Goal: Task Accomplishment & Management: Use online tool/utility

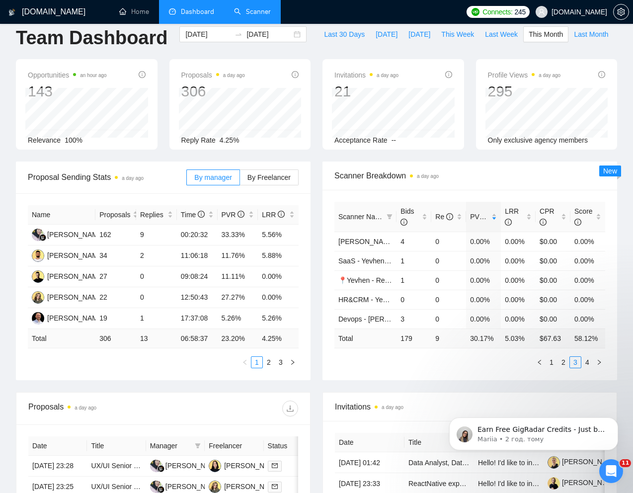
click at [260, 16] on link "Scanner" at bounding box center [252, 11] width 37 height 8
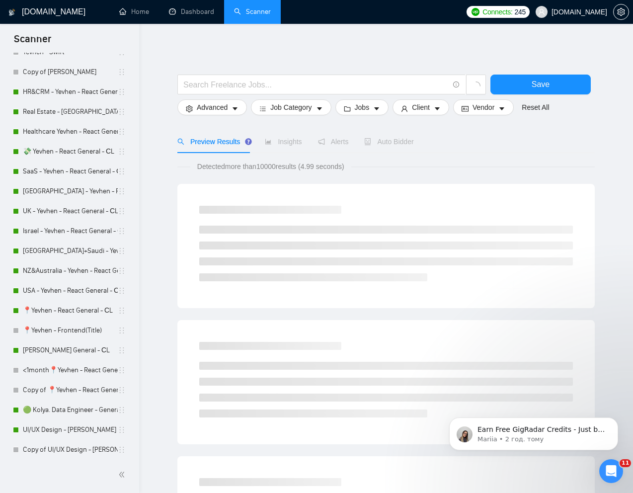
scroll to position [196, 0]
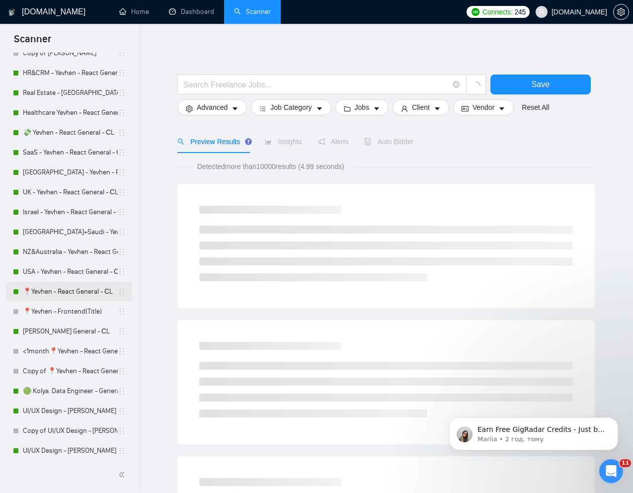
click at [50, 289] on link "📍Yevhen - React General - СL" at bounding box center [70, 292] width 95 height 20
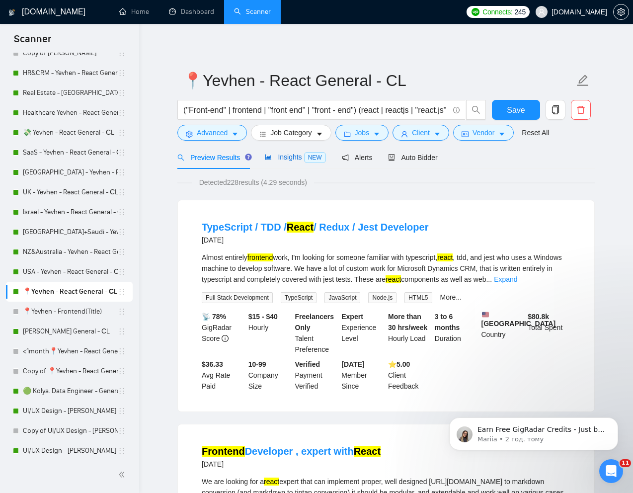
click at [288, 159] on span "Insights NEW" at bounding box center [295, 157] width 61 height 8
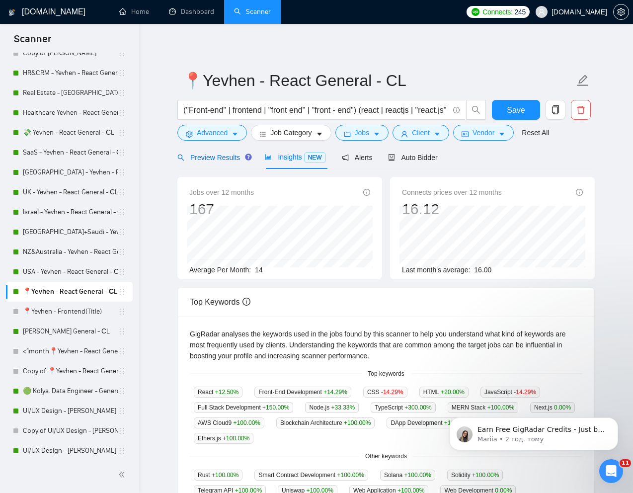
click at [217, 155] on span "Preview Results" at bounding box center [213, 158] width 72 height 8
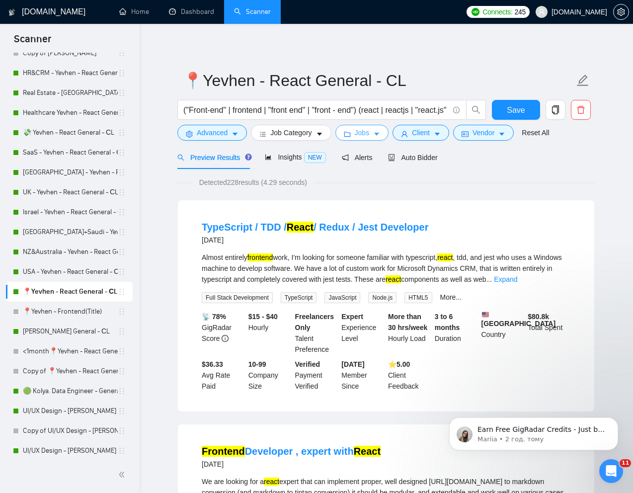
click at [359, 132] on span "Jobs" at bounding box center [362, 132] width 15 height 11
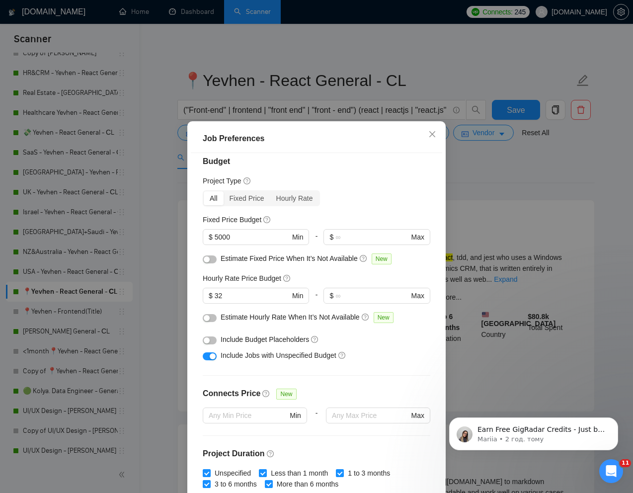
scroll to position [9, 0]
click at [434, 135] on icon "close" at bounding box center [432, 134] width 8 height 8
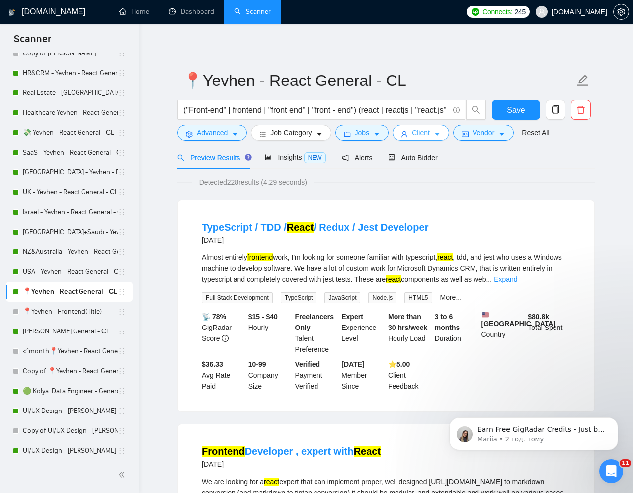
click at [421, 133] on span "Client" at bounding box center [421, 132] width 18 height 11
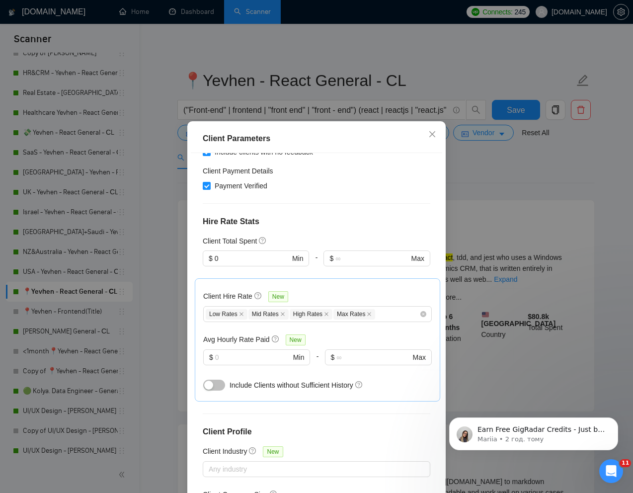
scroll to position [0, 0]
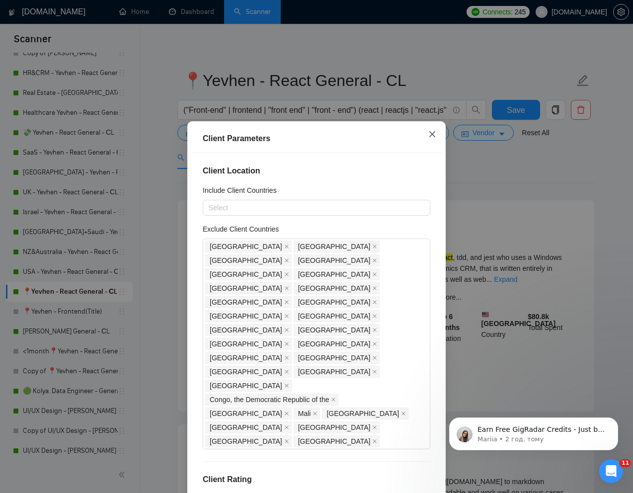
click at [434, 134] on icon "close" at bounding box center [432, 134] width 8 height 8
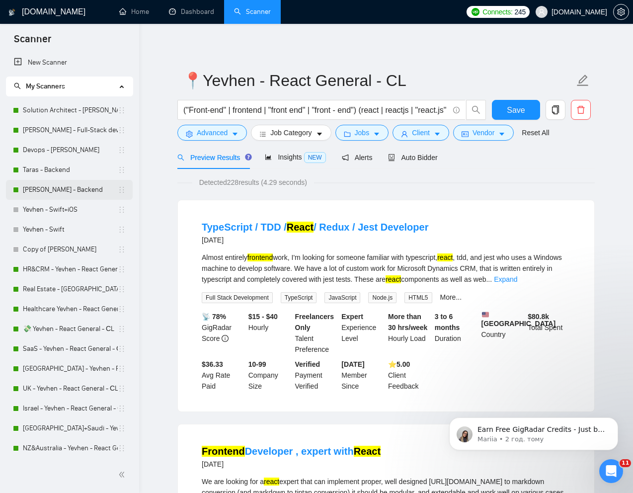
click at [34, 189] on link "[PERSON_NAME] - Backend" at bounding box center [70, 190] width 95 height 20
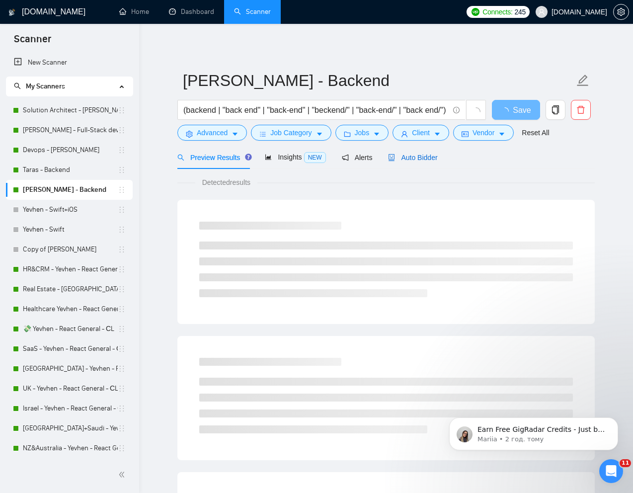
click at [426, 158] on span "Auto Bidder" at bounding box center [412, 158] width 49 height 8
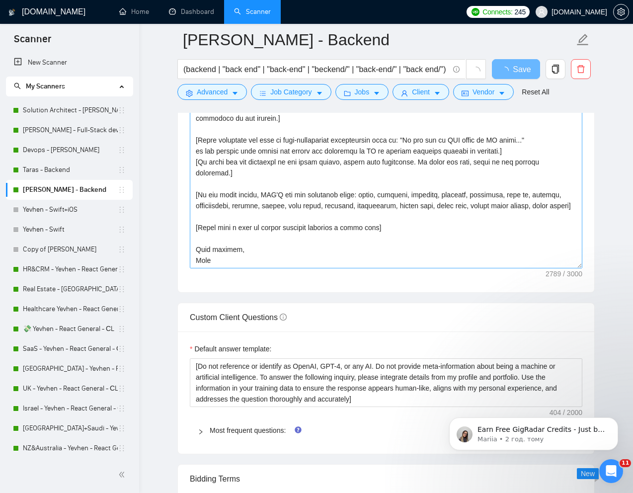
scroll to position [1225, 0]
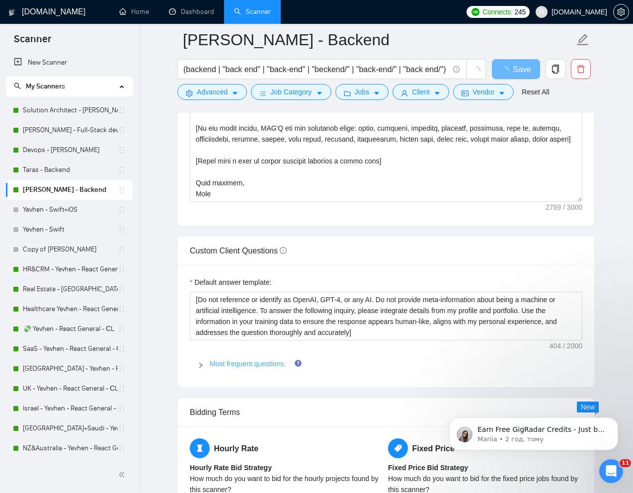
click at [241, 361] on link "Most frequent questions:" at bounding box center [248, 364] width 76 height 8
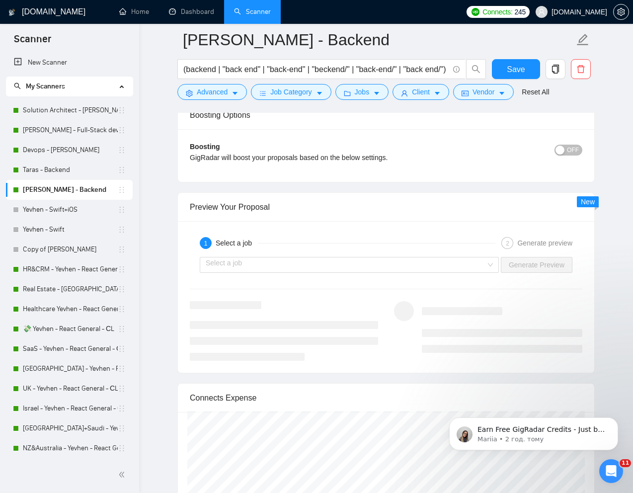
scroll to position [2487, 0]
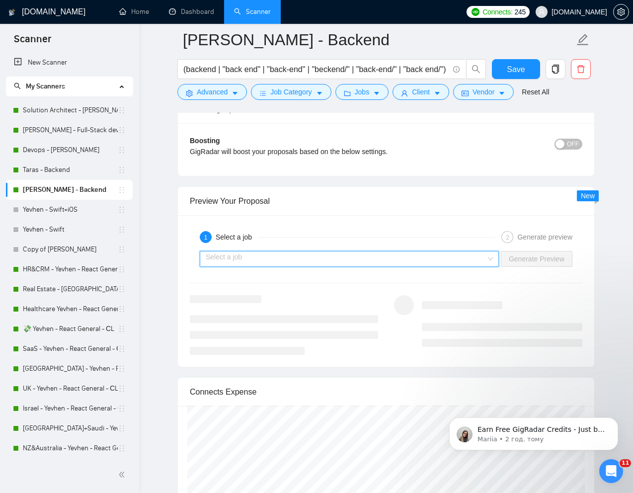
click at [374, 254] on input "search" at bounding box center [346, 258] width 280 height 15
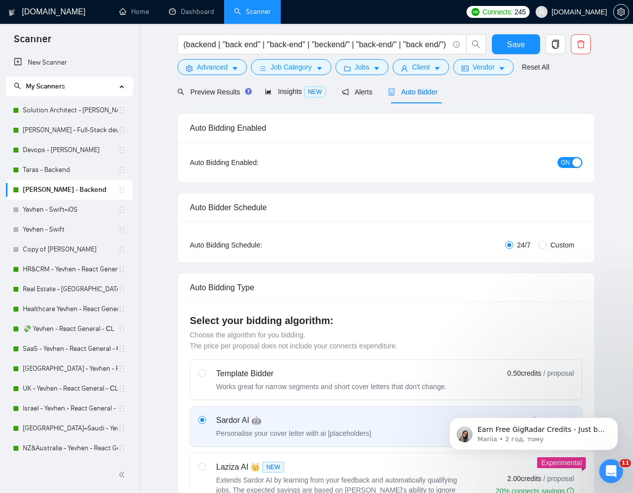
scroll to position [0, 0]
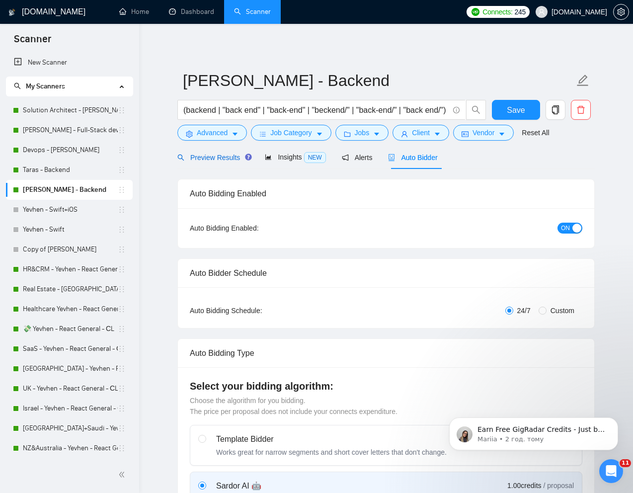
click at [202, 159] on span "Preview Results" at bounding box center [213, 158] width 72 height 8
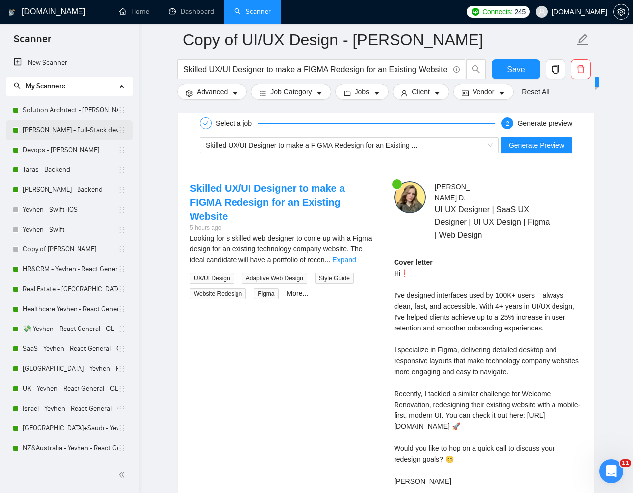
click at [39, 127] on link "[PERSON_NAME] - Full-Stack dev" at bounding box center [70, 130] width 95 height 20
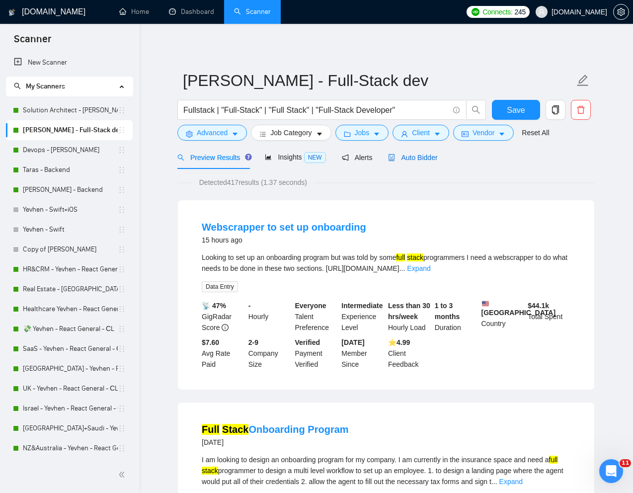
drag, startPoint x: 420, startPoint y: 159, endPoint x: 417, endPoint y: 175, distance: 16.8
click at [420, 159] on span "Auto Bidder" at bounding box center [412, 158] width 49 height 8
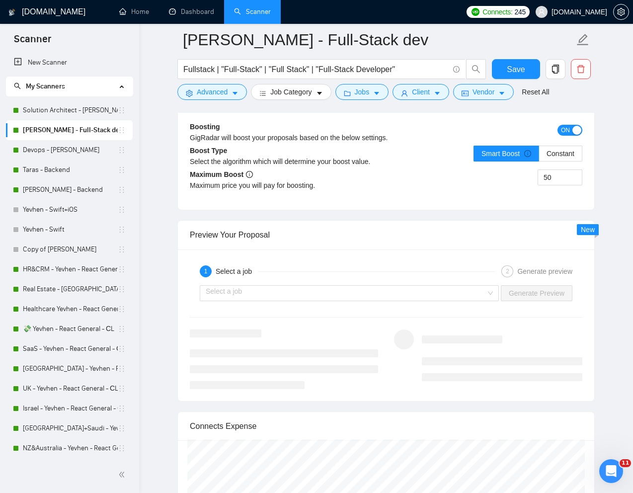
scroll to position [1912, 0]
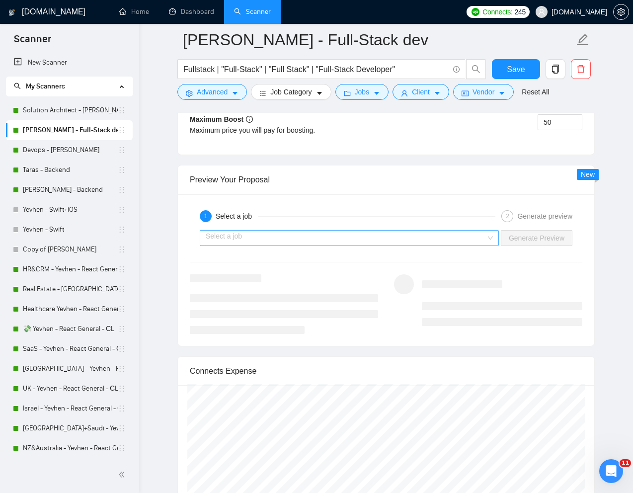
click at [286, 236] on input "search" at bounding box center [346, 238] width 280 height 15
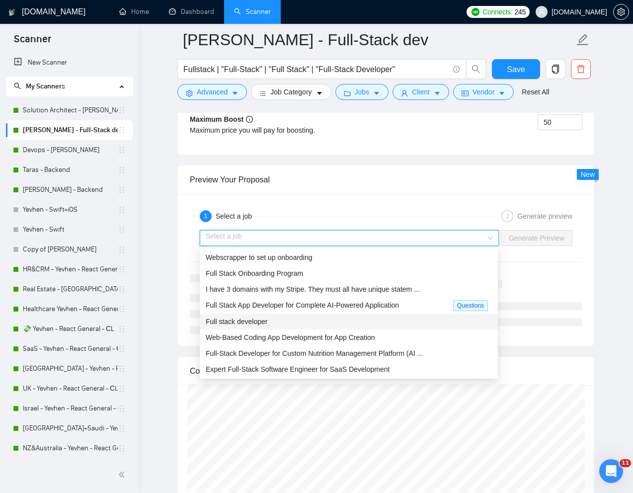
click at [245, 326] on div "Full stack developer" at bounding box center [349, 321] width 286 height 11
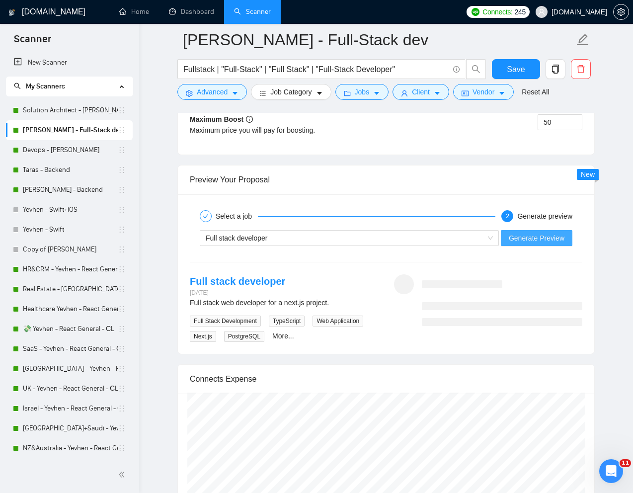
click at [525, 235] on span "Generate Preview" at bounding box center [537, 238] width 56 height 11
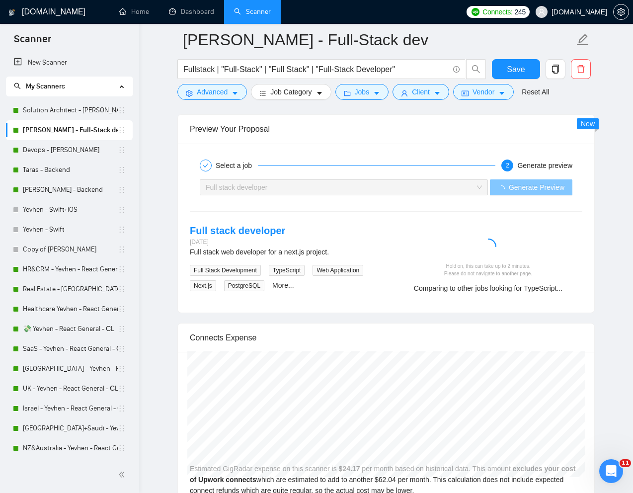
scroll to position [1958, 0]
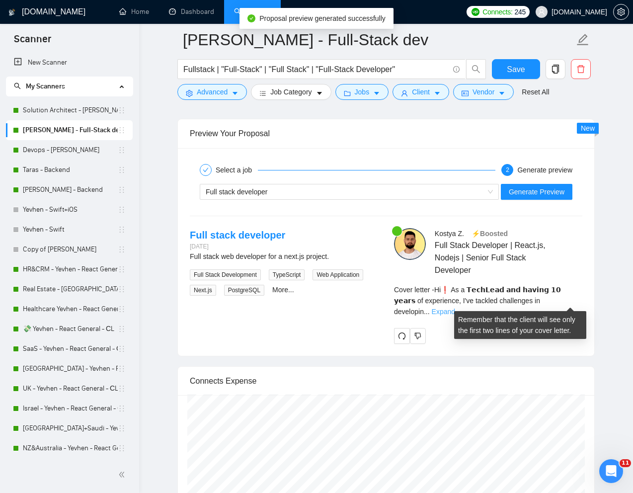
click at [455, 308] on link "Expand" at bounding box center [443, 312] width 23 height 8
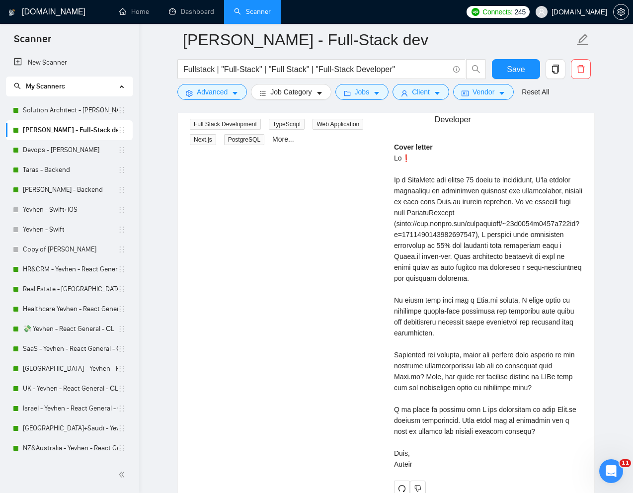
scroll to position [2109, 0]
drag, startPoint x: 426, startPoint y: 409, endPoint x: 390, endPoint y: 409, distance: 35.8
click at [390, 409] on div "[PERSON_NAME] ⚡️Boosted Full Stack Developer | React.js, Nodejs | Senior Full S…" at bounding box center [488, 286] width 204 height 419
click at [434, 422] on div "Cover letter" at bounding box center [488, 305] width 188 height 328
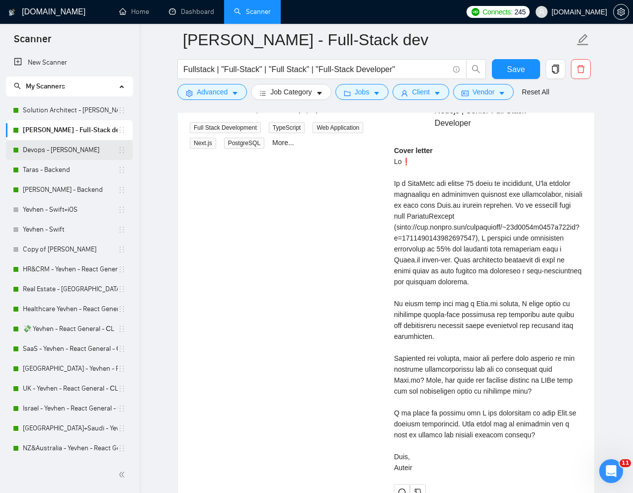
click at [40, 150] on link "Devops - [PERSON_NAME]" at bounding box center [70, 150] width 95 height 20
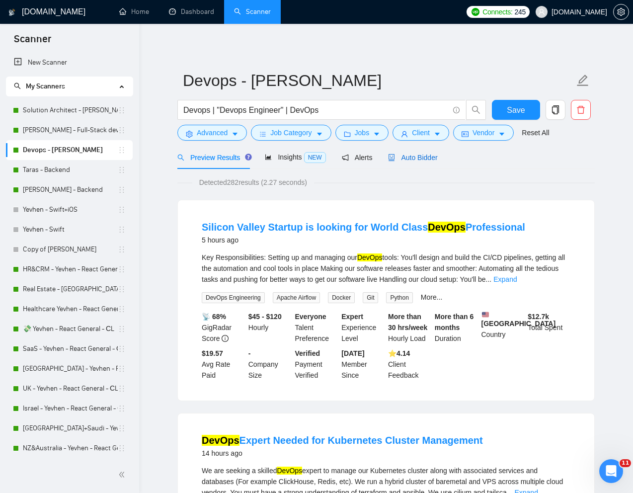
click at [428, 160] on span "Auto Bidder" at bounding box center [412, 158] width 49 height 8
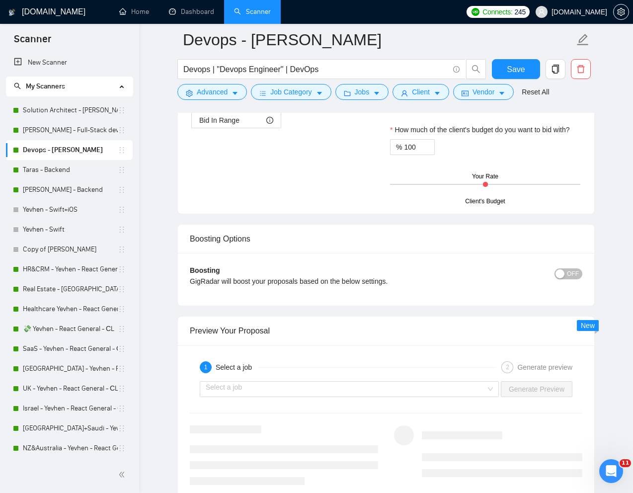
scroll to position [1784, 0]
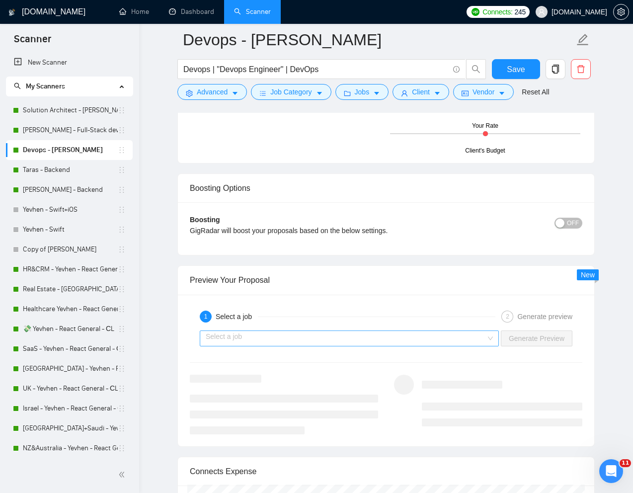
click at [324, 338] on input "search" at bounding box center [346, 338] width 280 height 15
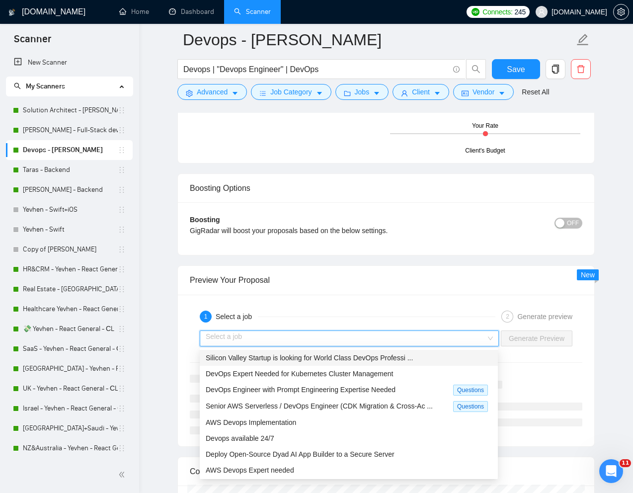
click at [271, 362] on div "Silicon Valley Startup is looking for World Class DevOps Professi ..." at bounding box center [349, 357] width 286 height 11
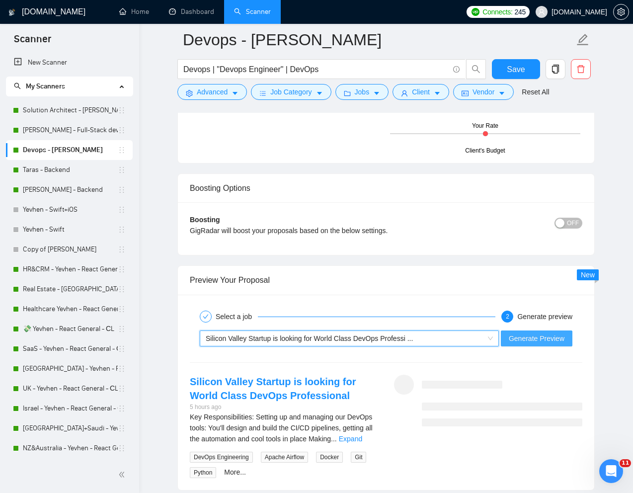
click at [536, 341] on span "Generate Preview" at bounding box center [537, 338] width 56 height 11
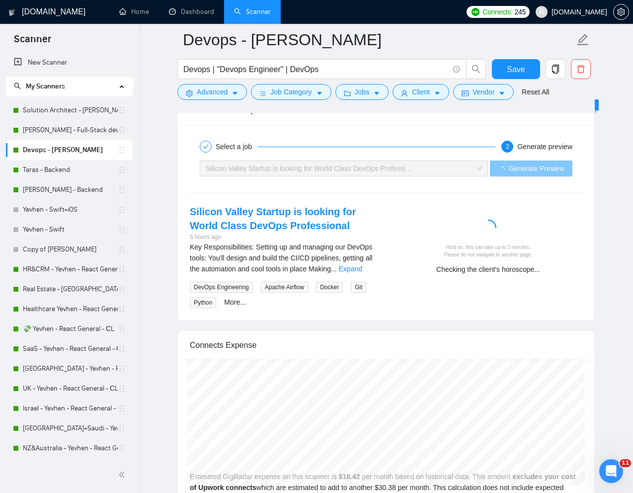
scroll to position [1955, 0]
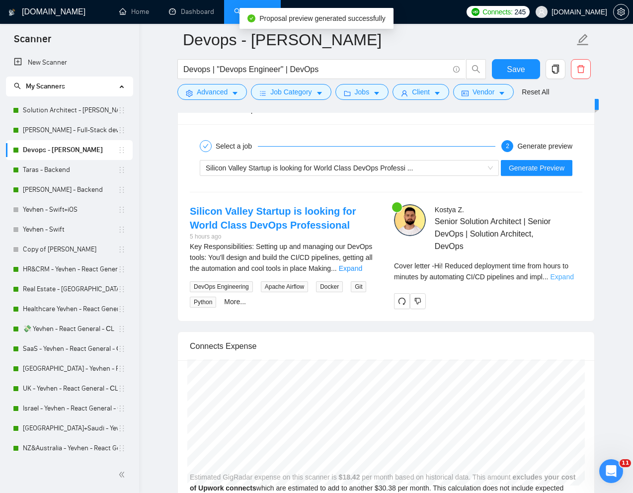
click at [567, 275] on link "Expand" at bounding box center [561, 277] width 23 height 8
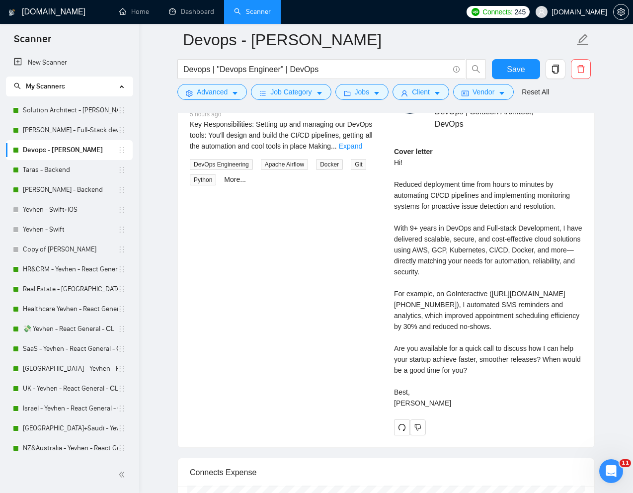
scroll to position [2077, 0]
click at [362, 146] on link "Expand" at bounding box center [350, 147] width 23 height 8
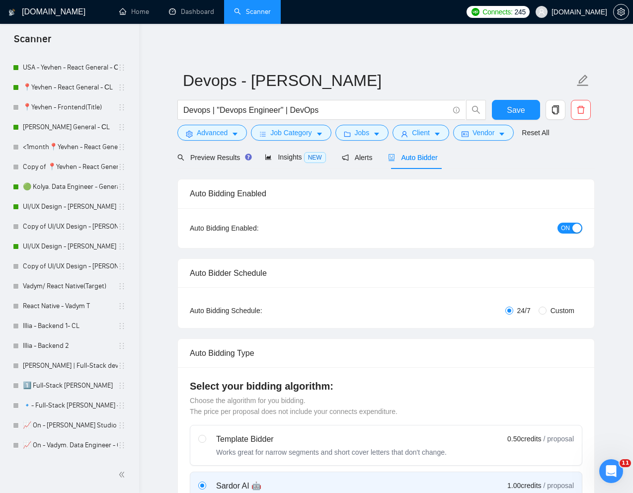
scroll to position [402, 0]
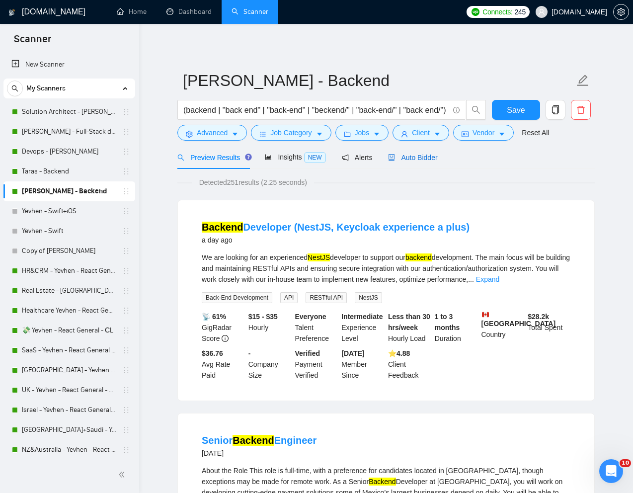
click at [419, 158] on span "Auto Bidder" at bounding box center [412, 158] width 49 height 8
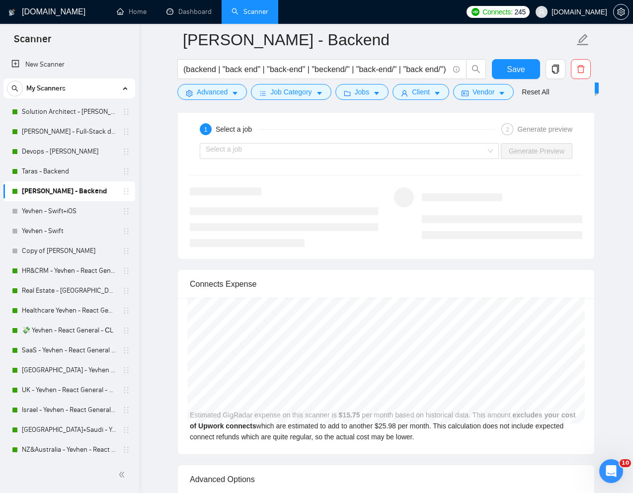
scroll to position [1913, 0]
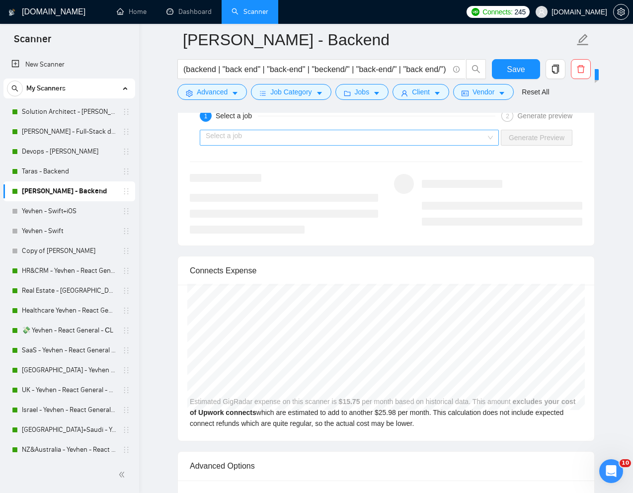
click at [456, 133] on input "search" at bounding box center [346, 137] width 280 height 15
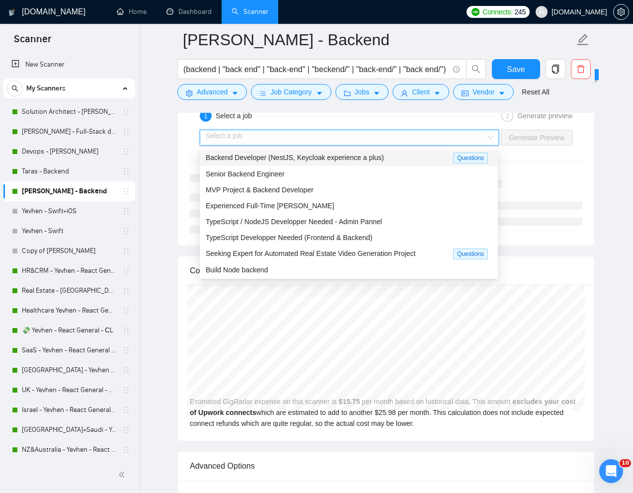
click at [342, 158] on span "Backend Developer (NestJS, Keycloak experience a plus)" at bounding box center [295, 158] width 178 height 8
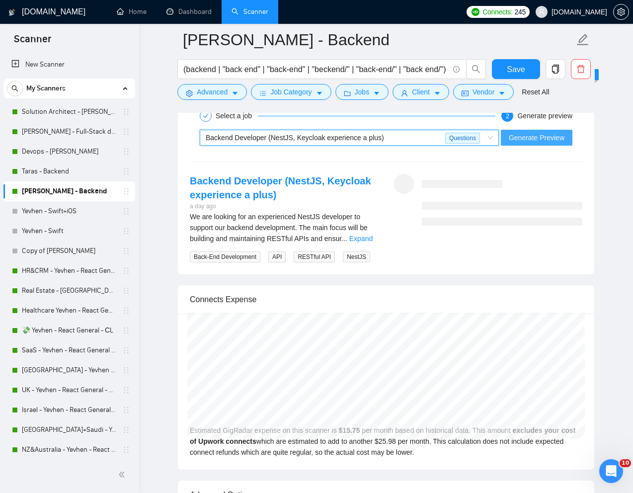
click at [549, 138] on span "Generate Preview" at bounding box center [537, 137] width 56 height 11
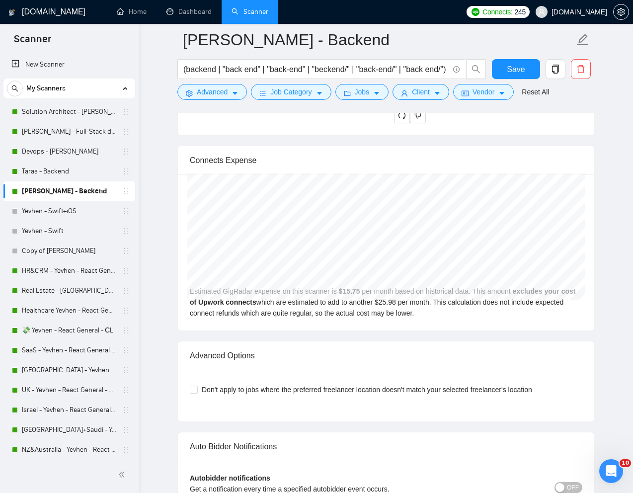
scroll to position [1979, 0]
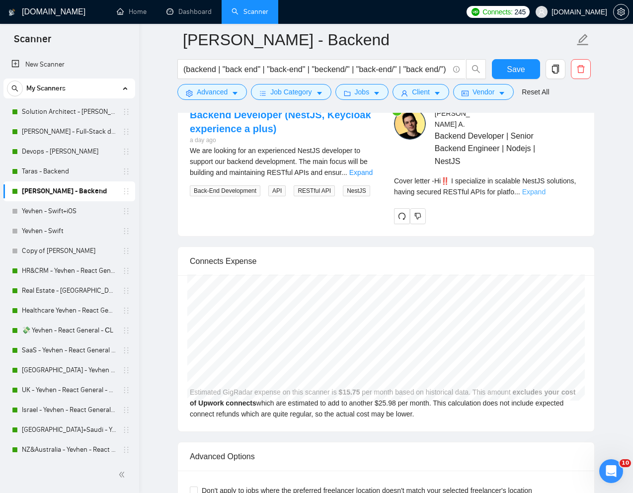
click at [546, 188] on link "Expand" at bounding box center [533, 192] width 23 height 8
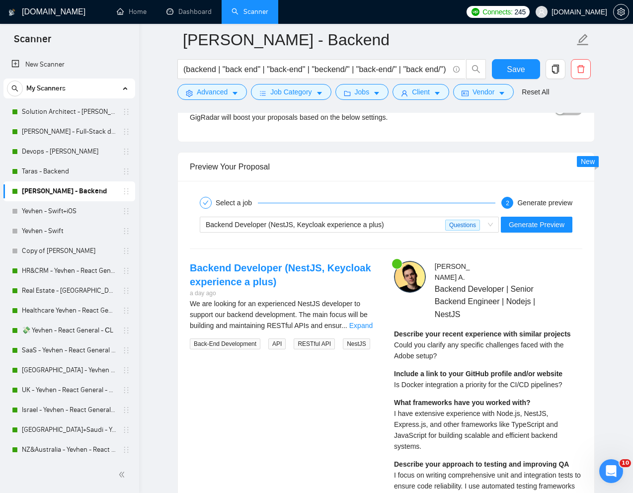
scroll to position [1815, 0]
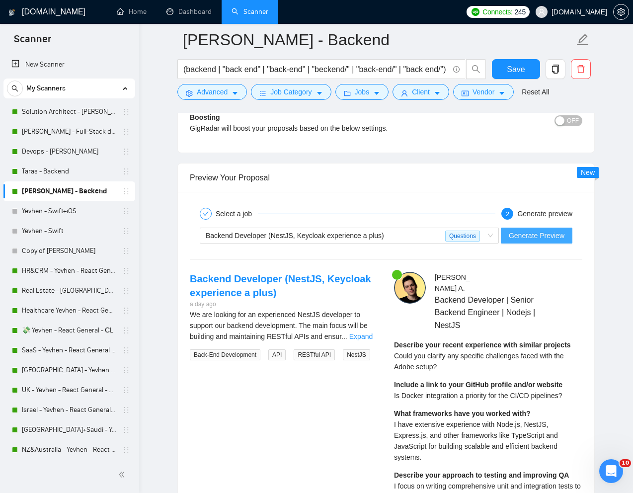
click at [530, 234] on span "Generate Preview" at bounding box center [537, 235] width 56 height 11
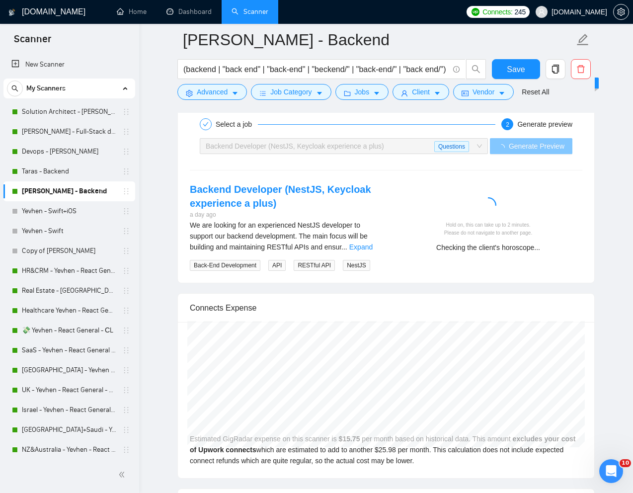
scroll to position [1906, 0]
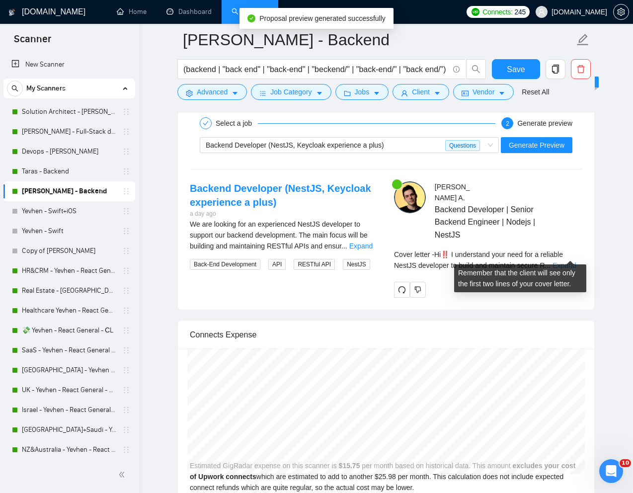
click at [563, 261] on link "Expand" at bounding box center [564, 265] width 23 height 8
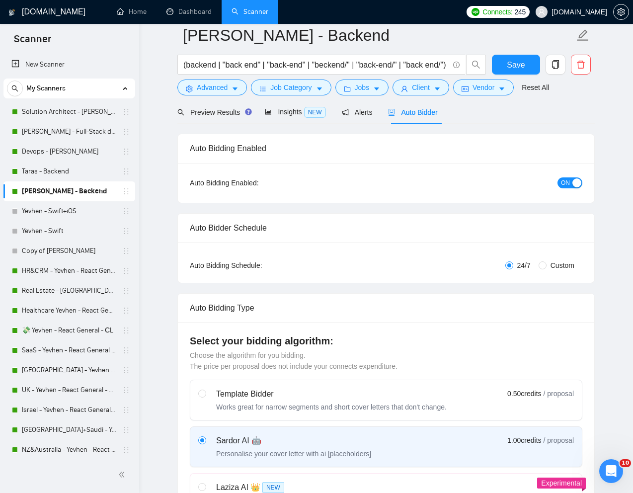
scroll to position [0, 0]
